Goal: Use online tool/utility: Use online tool/utility

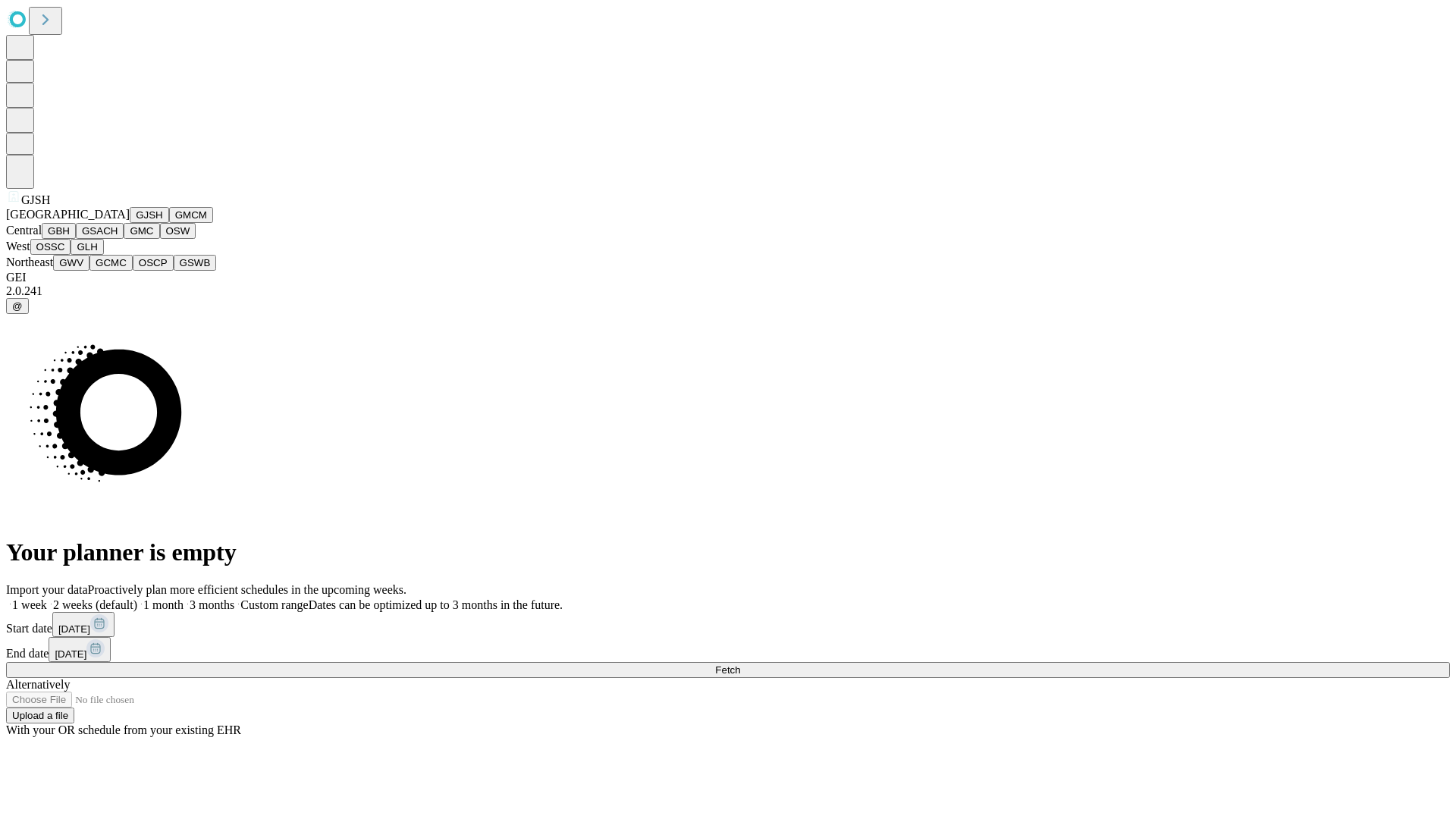
click at [130, 223] on button "GJSH" at bounding box center [150, 215] width 40 height 16
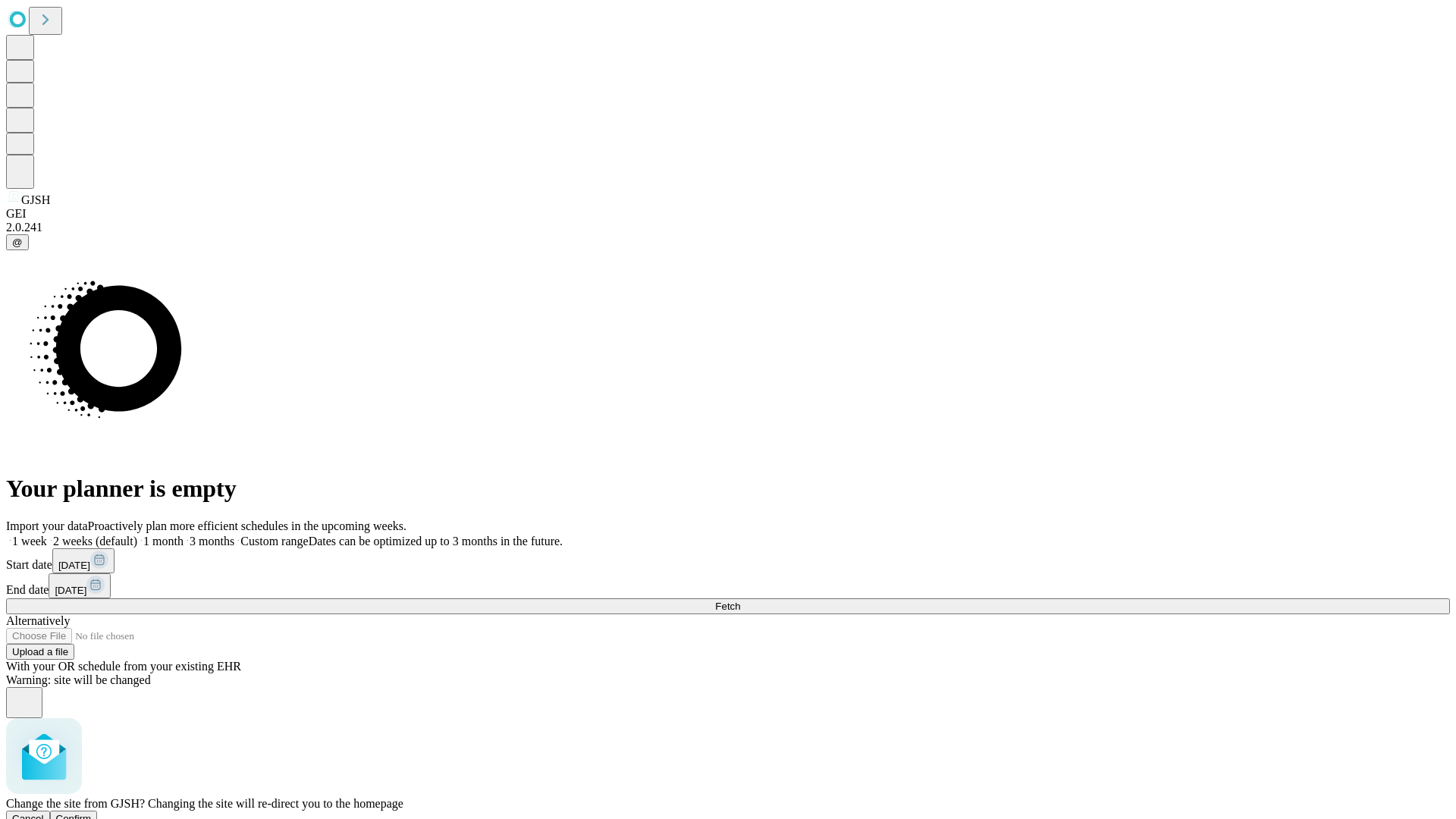
click at [91, 813] on span "Confirm" at bounding box center [74, 818] width 36 height 11
click at [138, 534] on label "2 weeks (default)" at bounding box center [91, 541] width 90 height 13
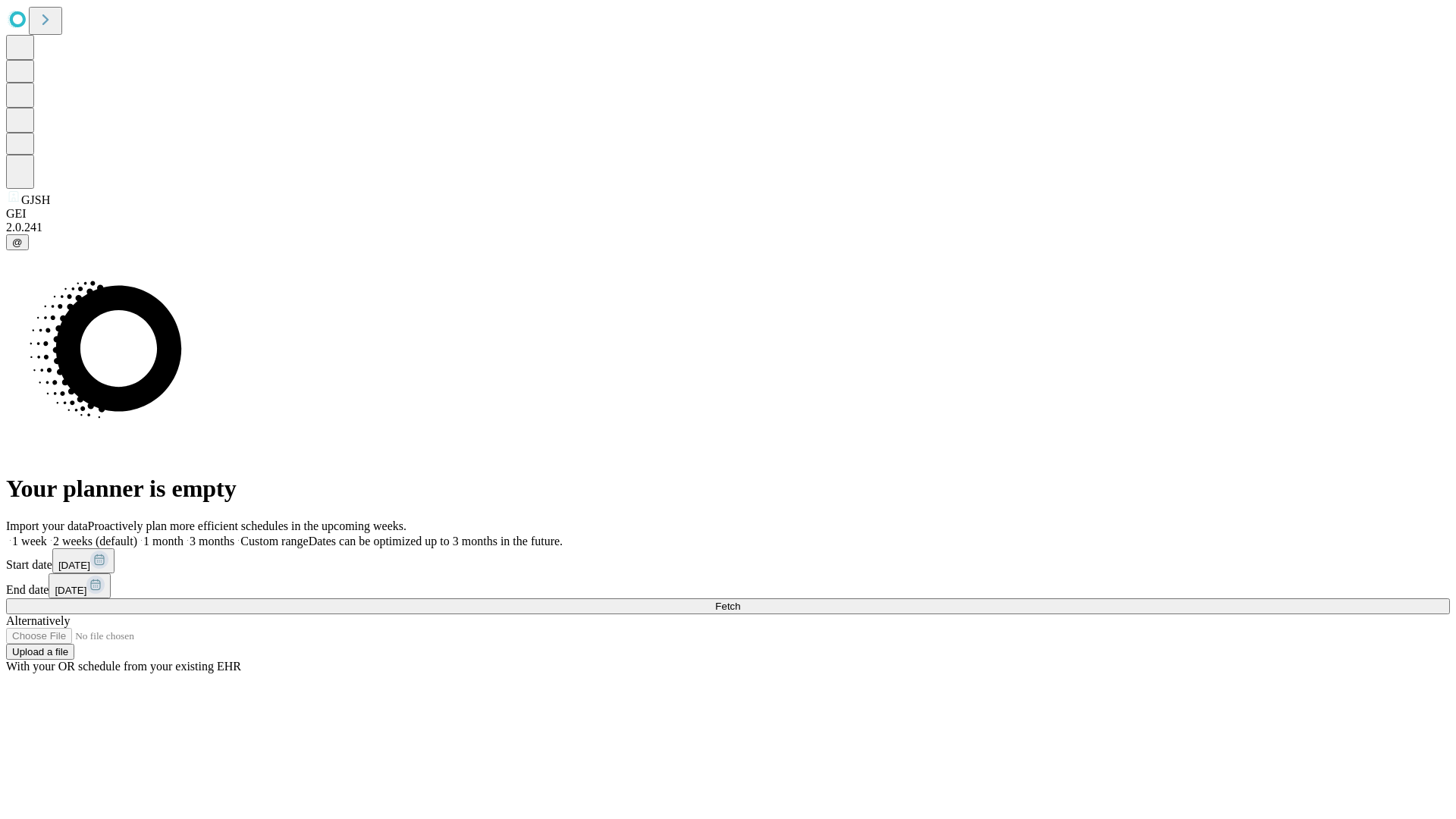
click at [740, 600] on span "Fetch" at bounding box center [727, 606] width 25 height 11
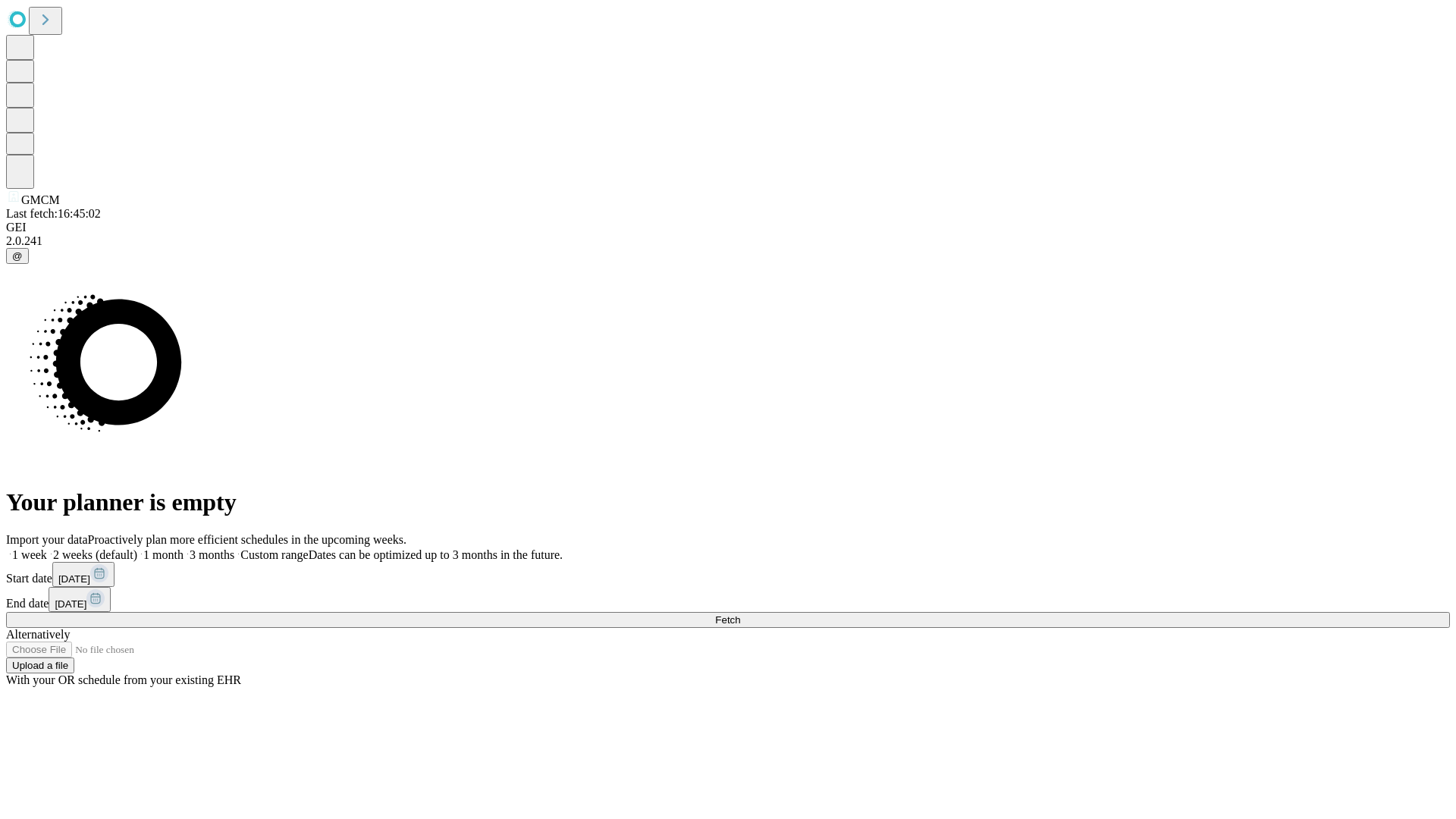
click at [740, 614] on span "Fetch" at bounding box center [727, 619] width 25 height 11
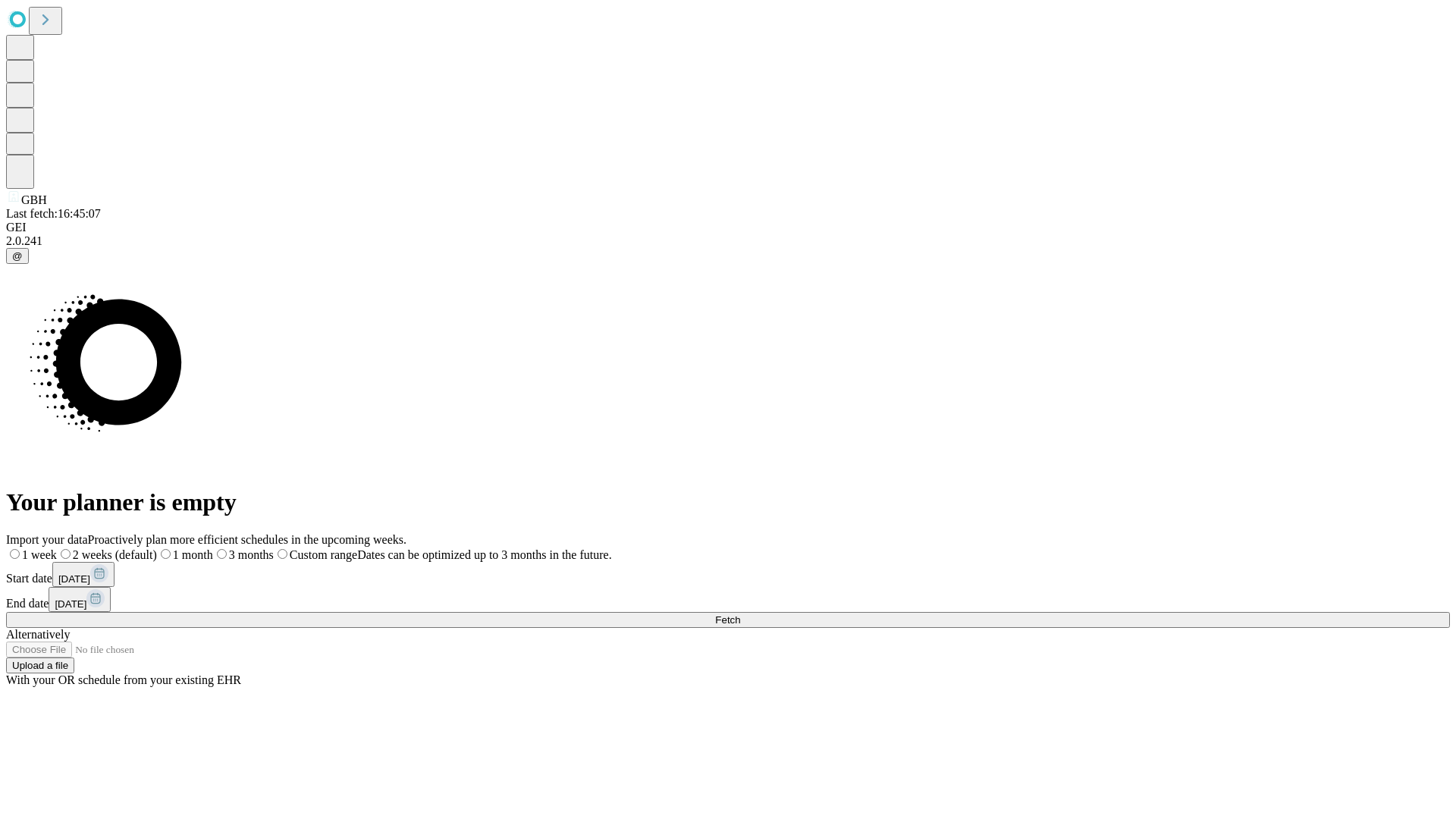
click at [157, 548] on label "2 weeks (default)" at bounding box center [107, 554] width 100 height 13
click at [740, 614] on span "Fetch" at bounding box center [727, 619] width 25 height 11
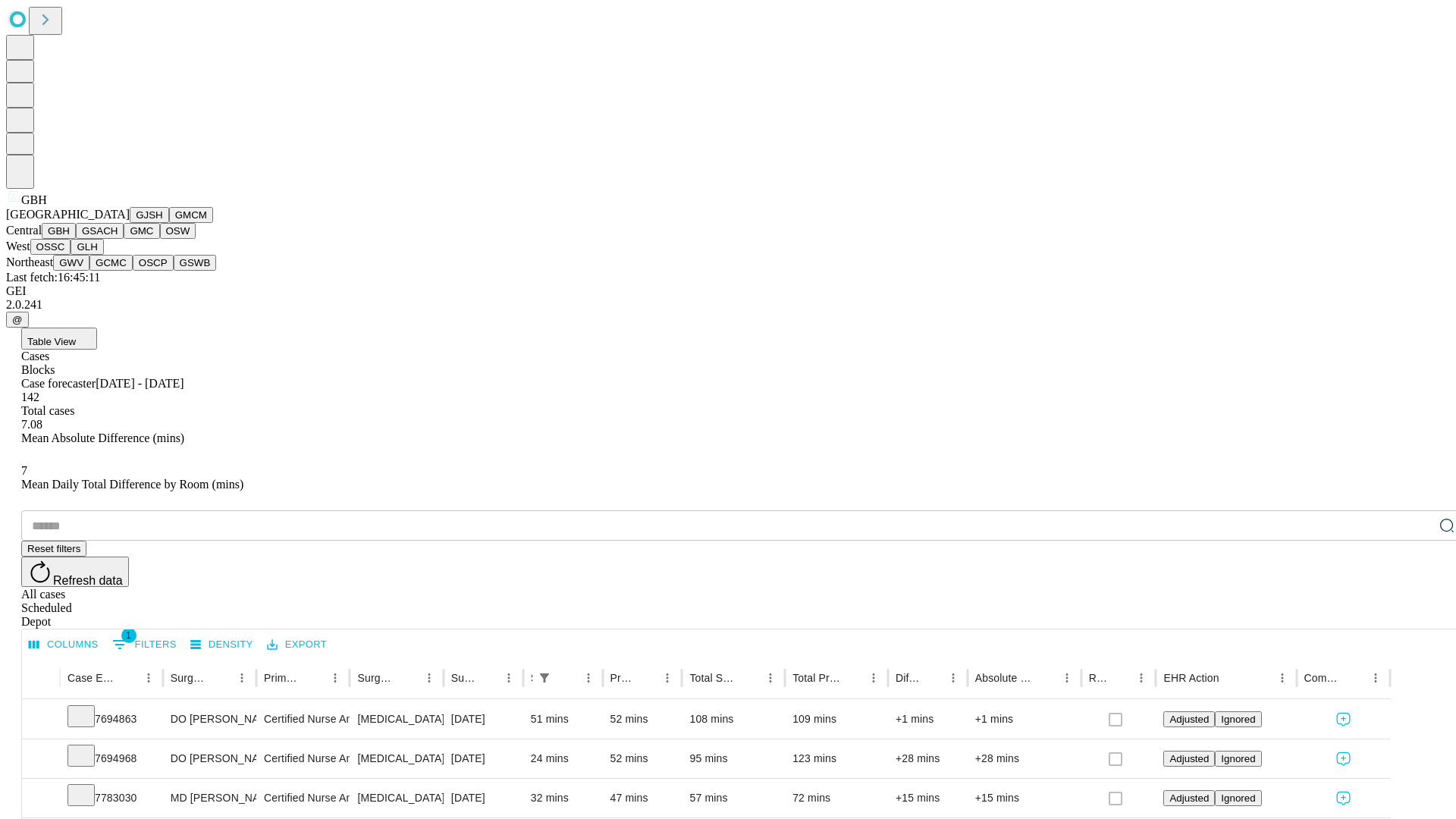
click at [118, 239] on button "GSACH" at bounding box center [99, 231] width 48 height 16
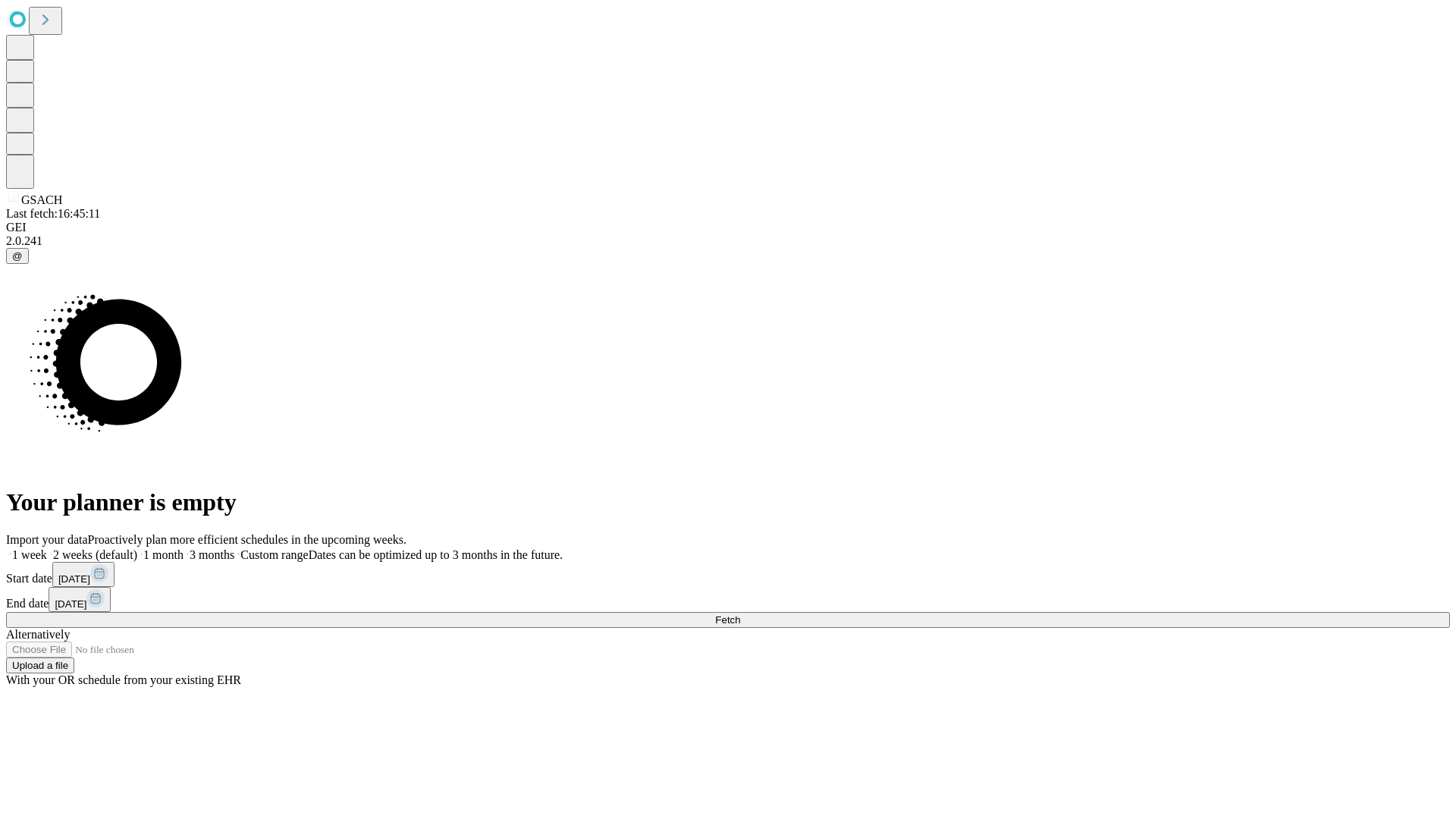
click at [740, 614] on span "Fetch" at bounding box center [727, 619] width 25 height 11
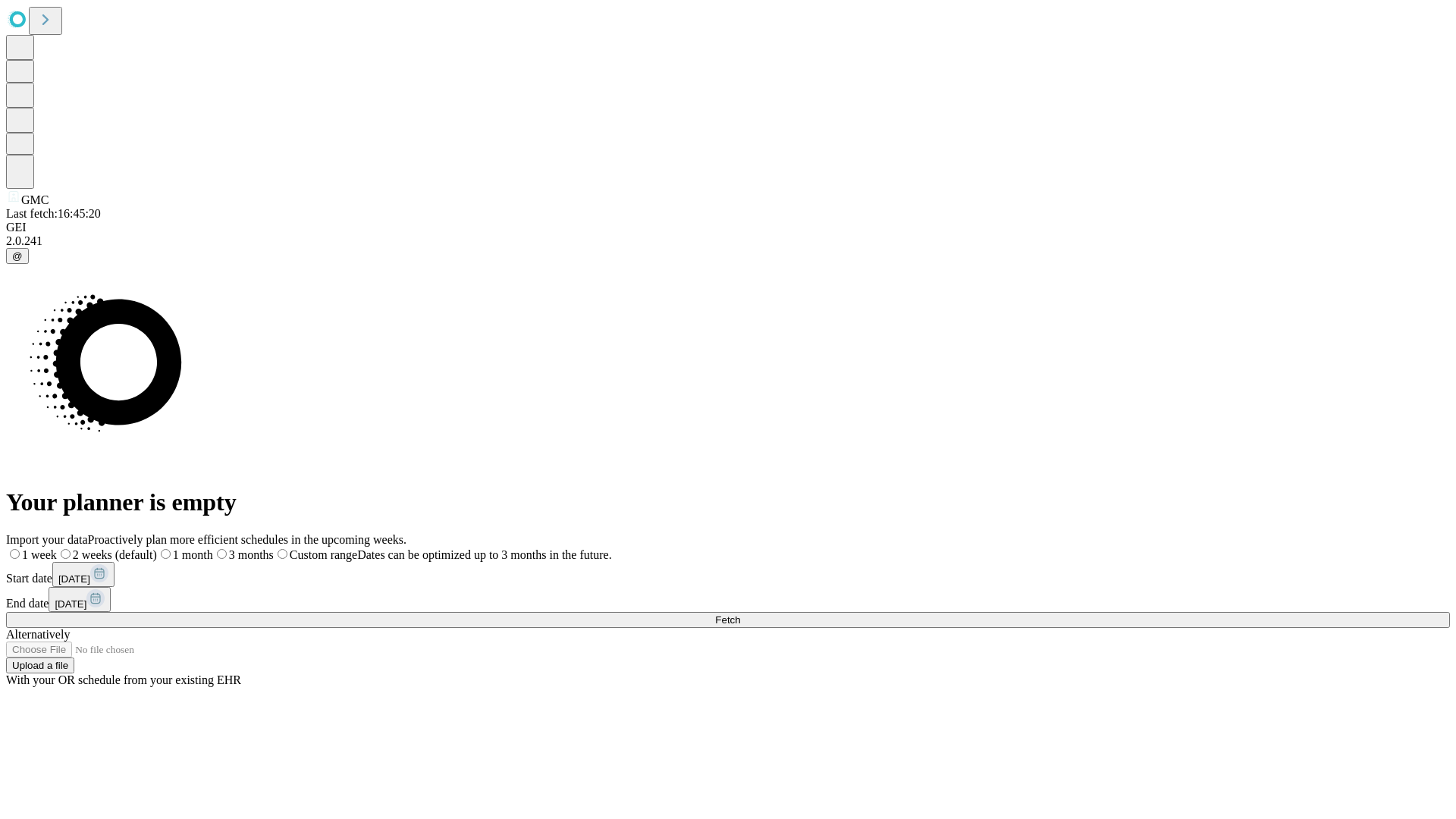
click at [157, 548] on label "2 weeks (default)" at bounding box center [107, 554] width 100 height 13
click at [740, 614] on span "Fetch" at bounding box center [727, 619] width 25 height 11
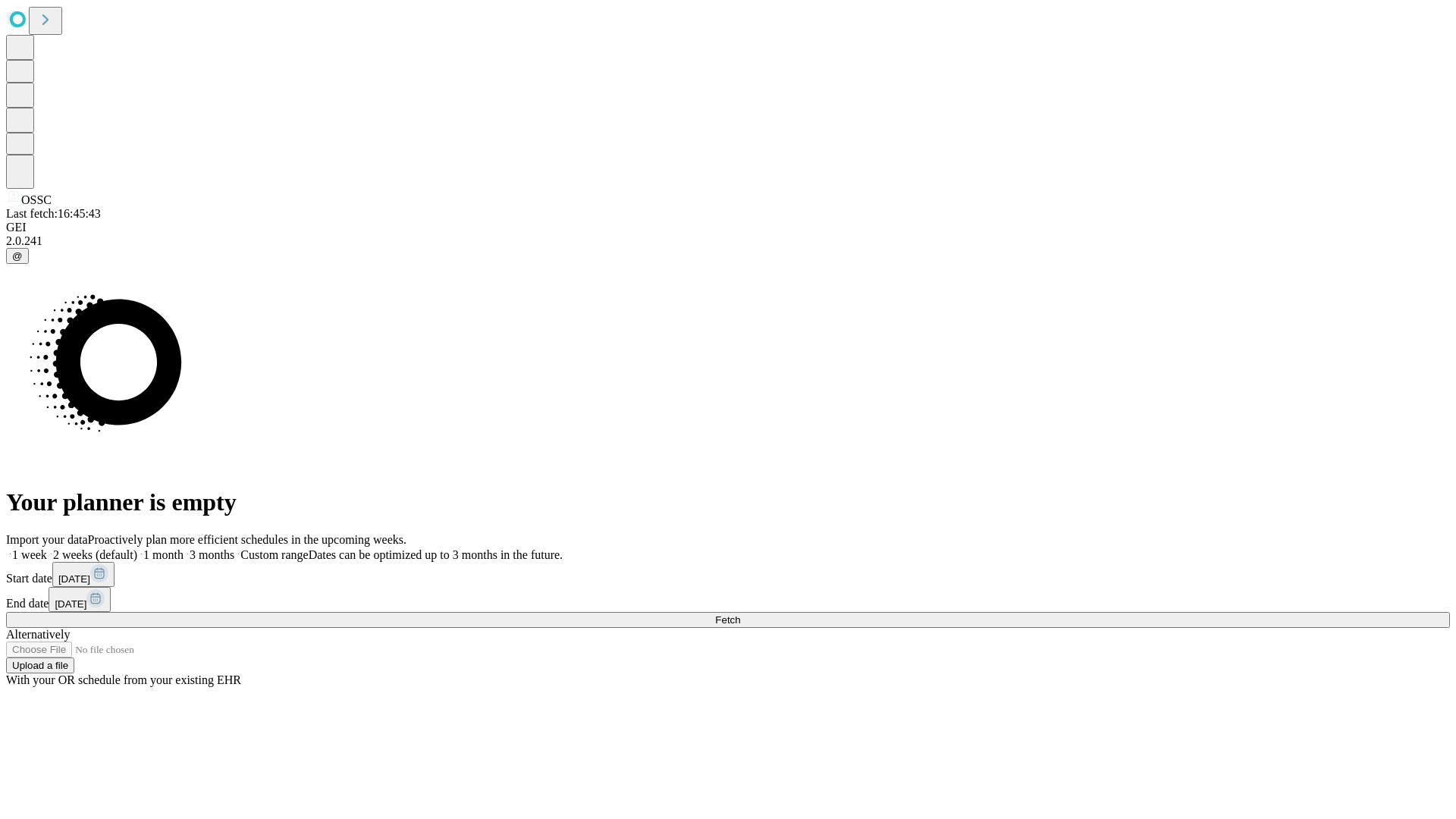
click at [138, 548] on label "2 weeks (default)" at bounding box center [91, 554] width 90 height 13
click at [740, 614] on span "Fetch" at bounding box center [727, 619] width 25 height 11
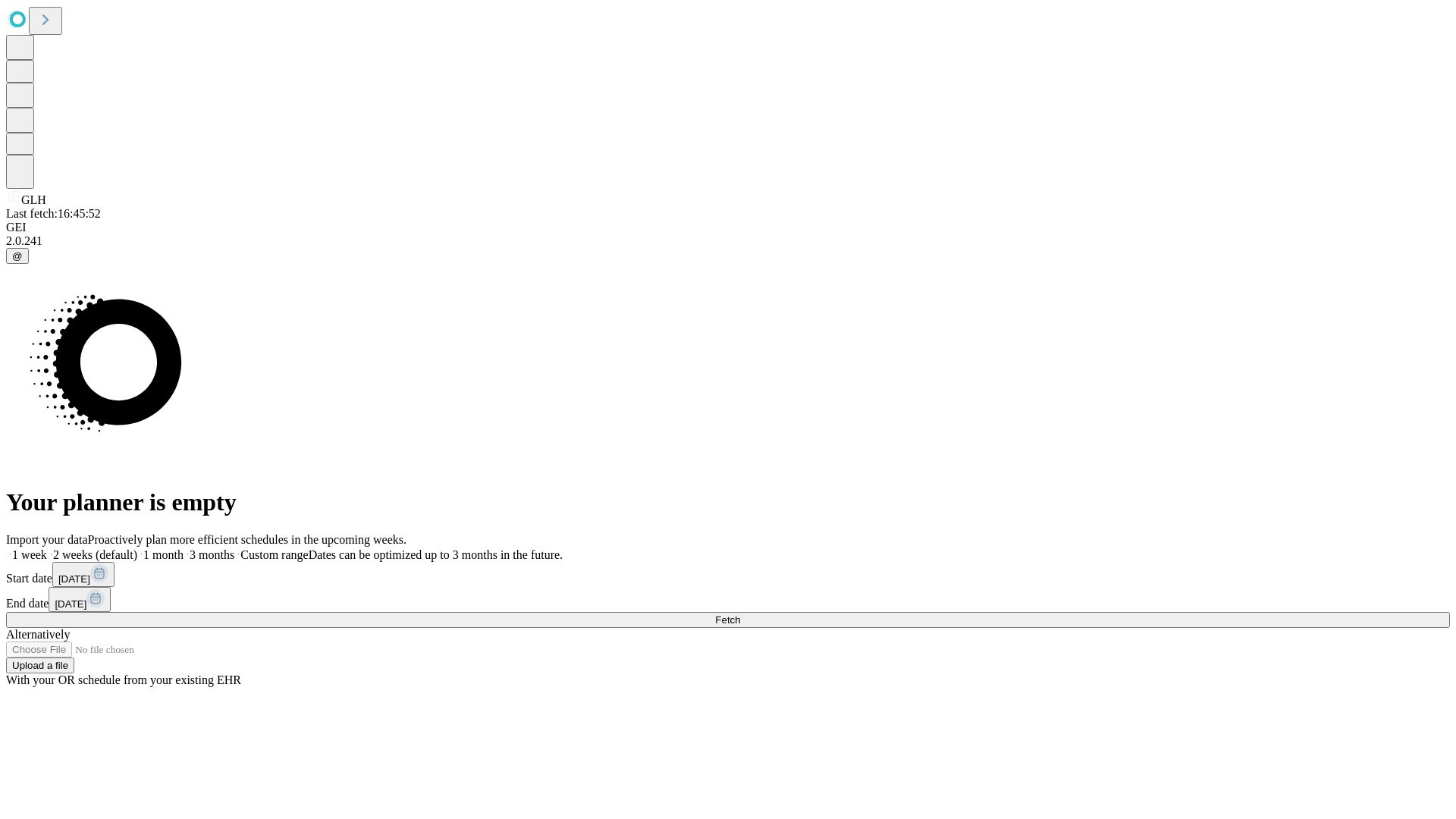
click at [138, 548] on label "2 weeks (default)" at bounding box center [91, 554] width 90 height 13
click at [740, 614] on span "Fetch" at bounding box center [727, 619] width 25 height 11
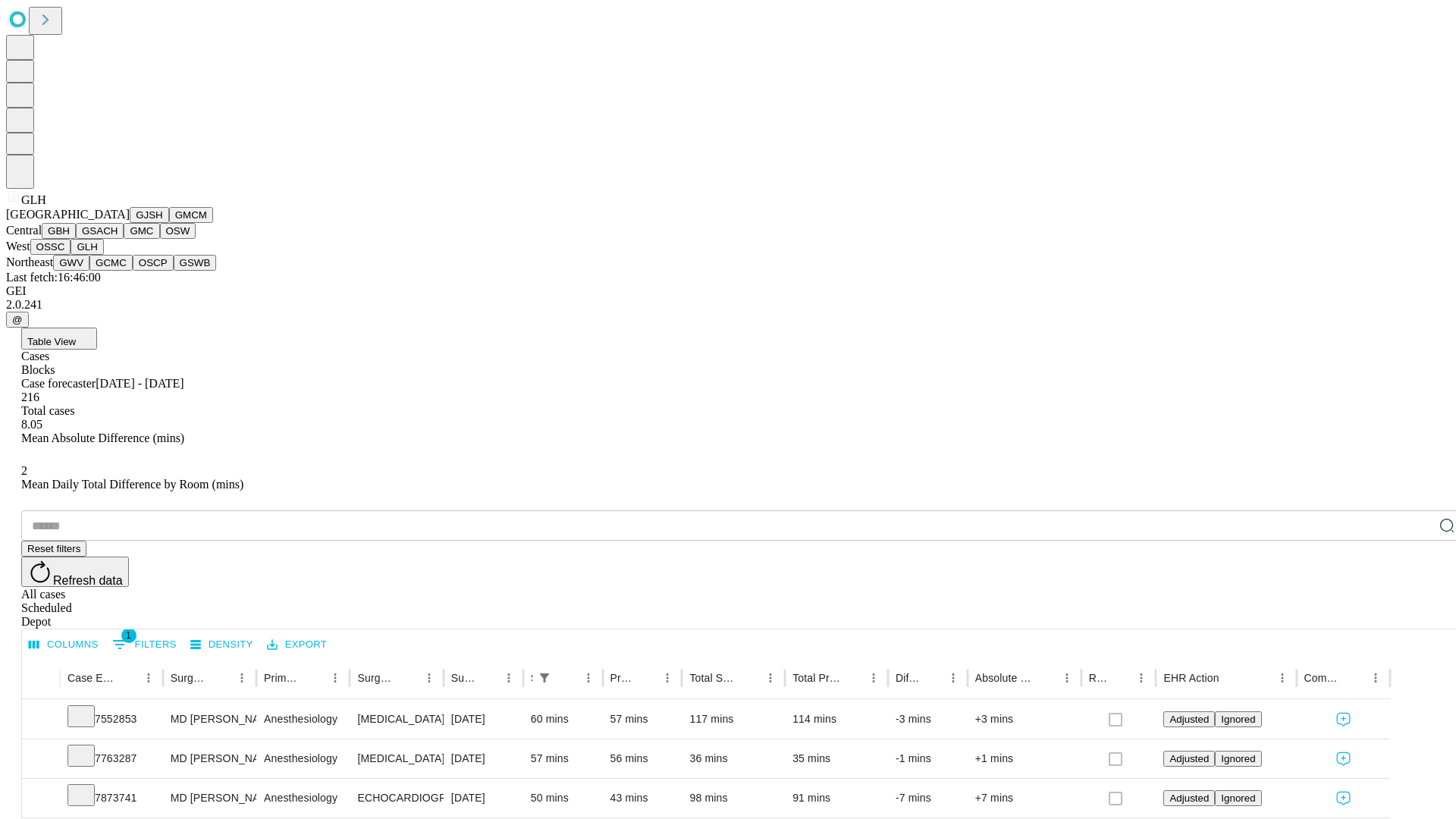
click at [89, 270] on button "GWV" at bounding box center [72, 262] width 37 height 16
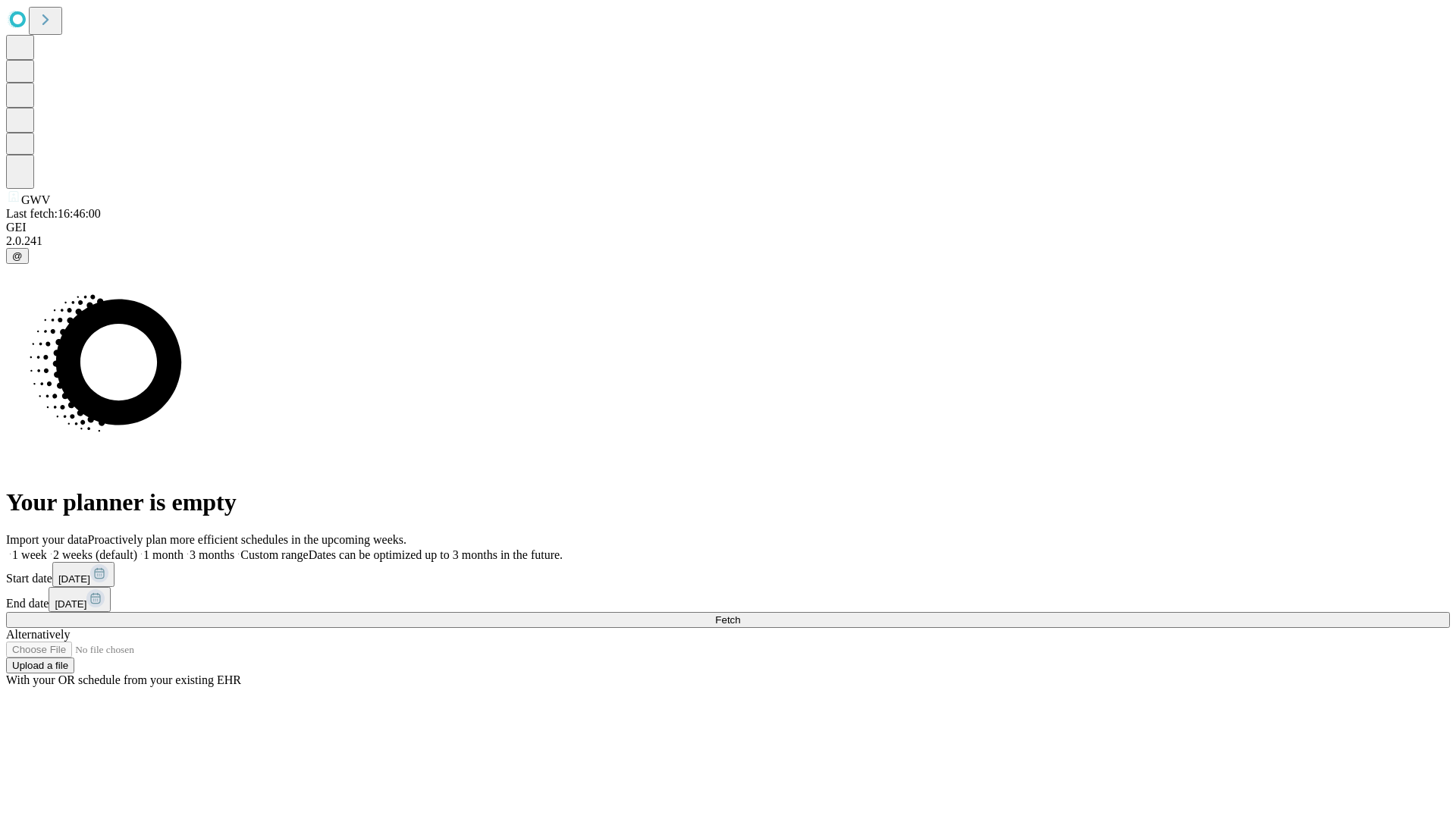
click at [138, 548] on label "2 weeks (default)" at bounding box center [91, 554] width 90 height 13
click at [740, 614] on span "Fetch" at bounding box center [727, 619] width 25 height 11
click at [138, 548] on label "2 weeks (default)" at bounding box center [91, 554] width 90 height 13
click at [740, 614] on span "Fetch" at bounding box center [727, 619] width 25 height 11
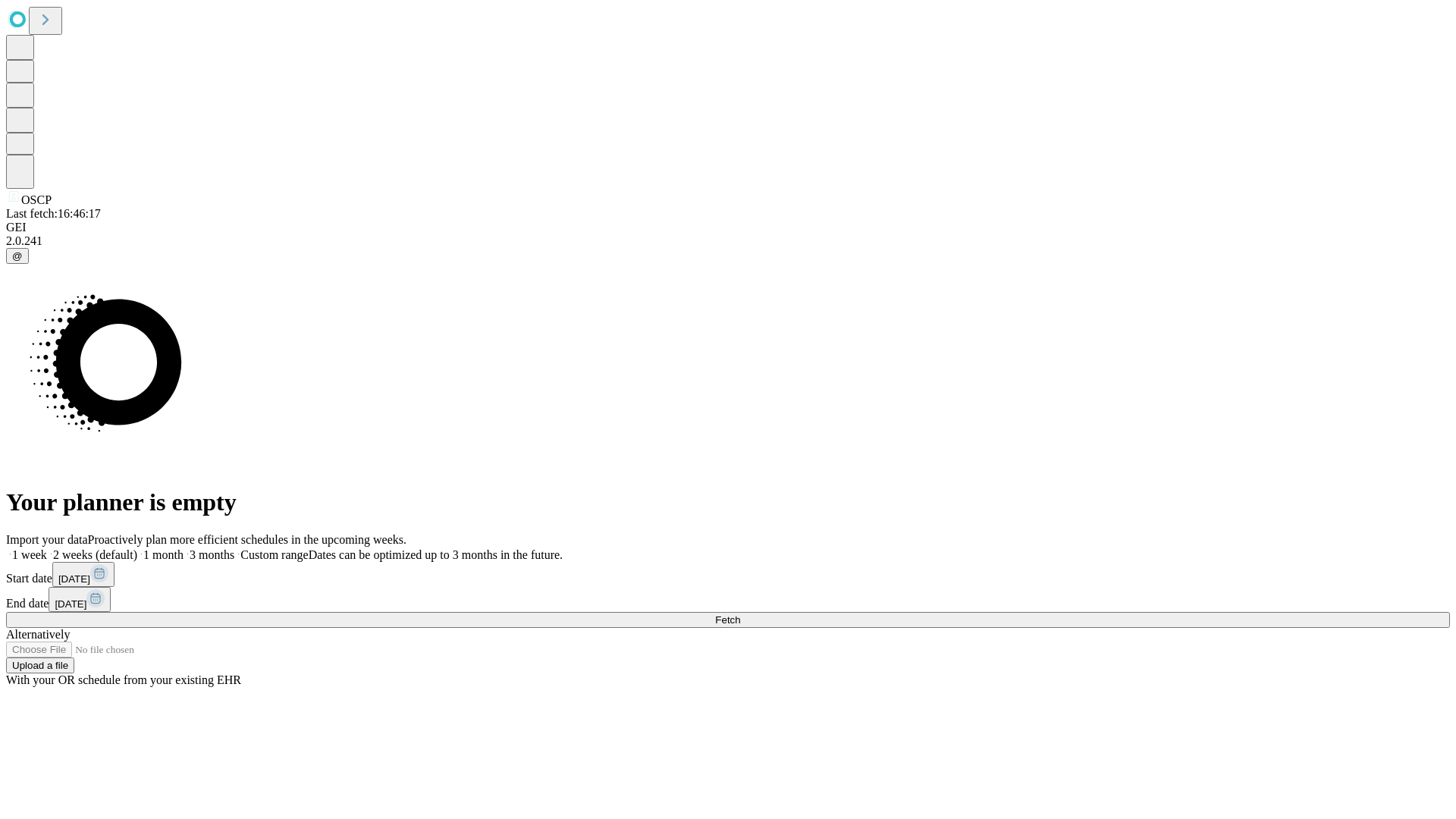
click at [740, 614] on span "Fetch" at bounding box center [727, 619] width 25 height 11
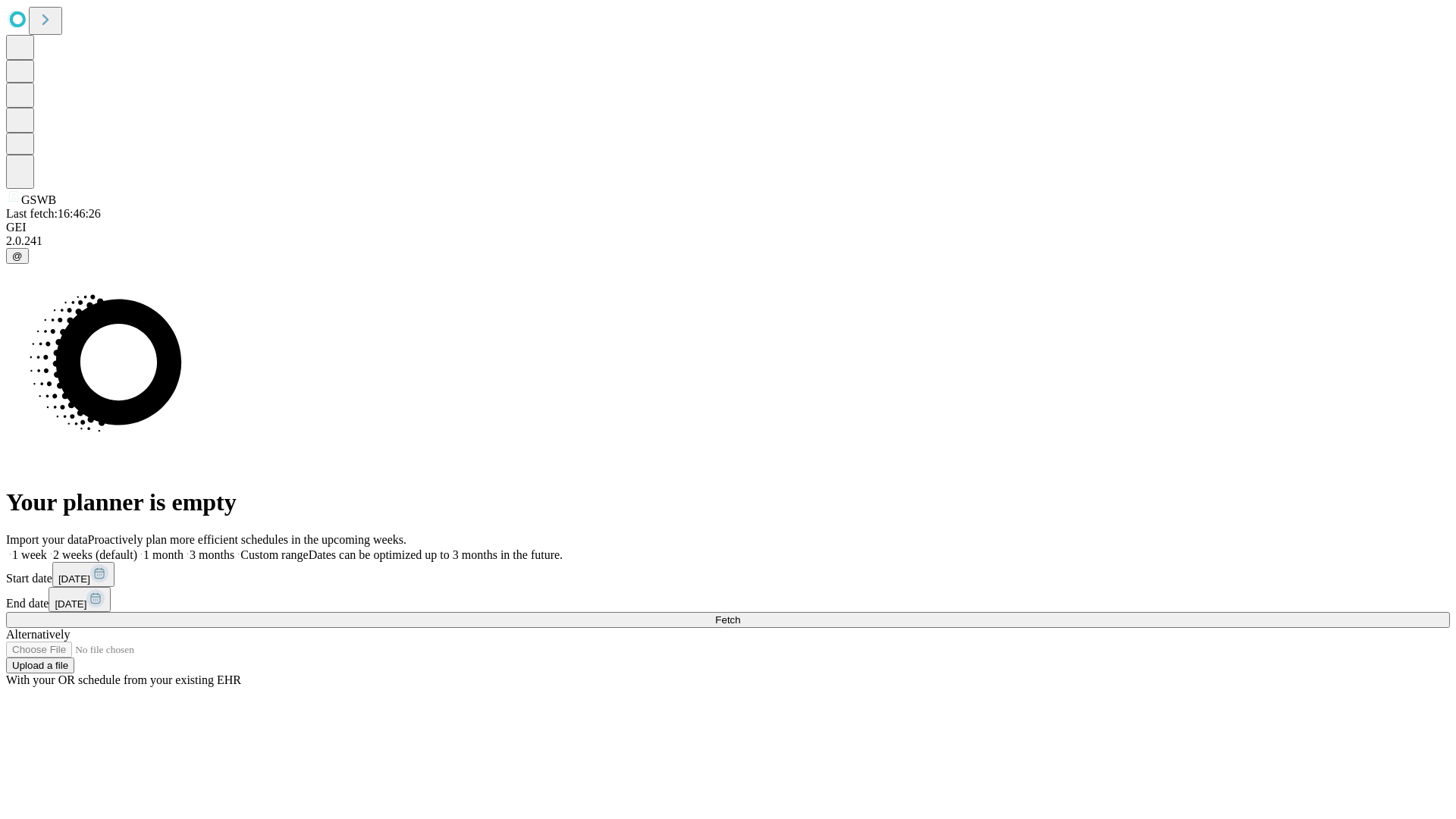
click at [138, 548] on label "2 weeks (default)" at bounding box center [91, 554] width 90 height 13
click at [740, 614] on span "Fetch" at bounding box center [727, 619] width 25 height 11
